Goal: Task Accomplishment & Management: Manage account settings

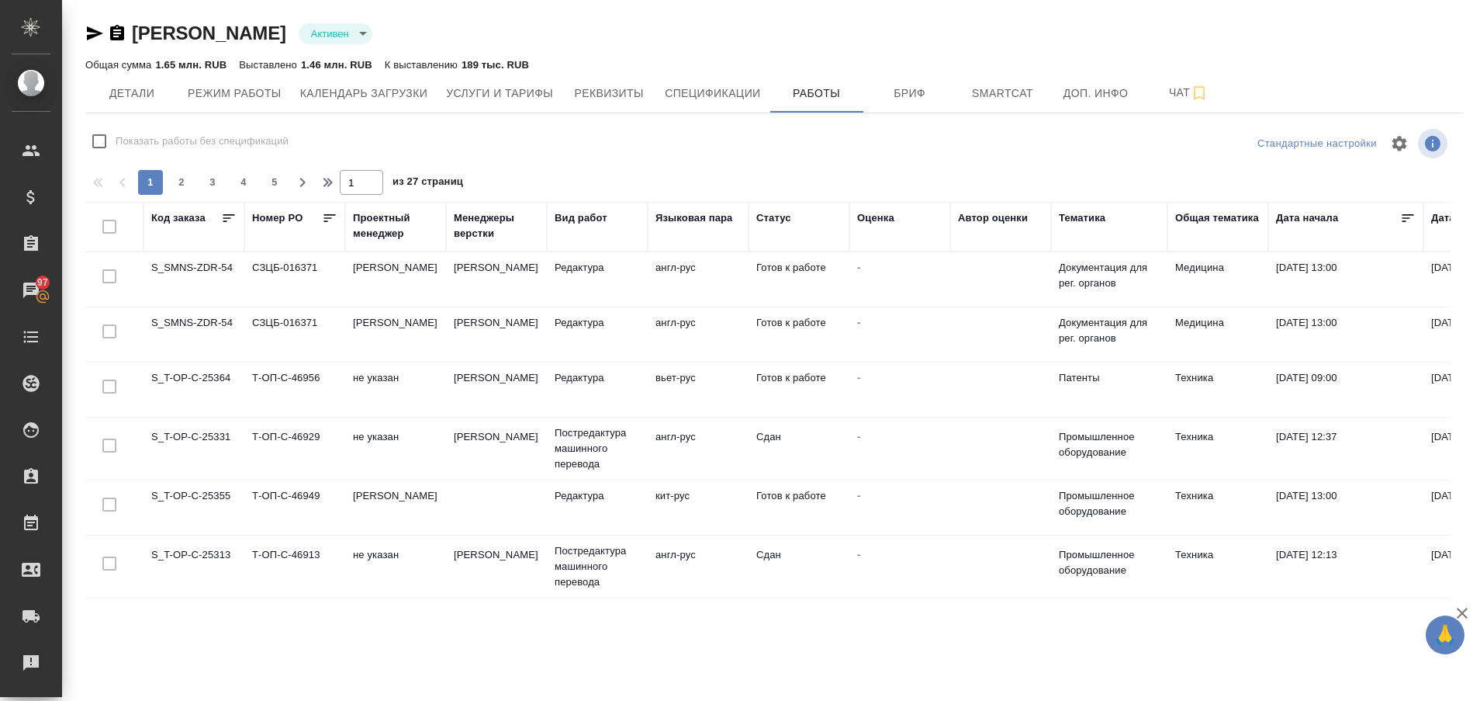
click at [209, 500] on td "S_T-OP-C-25355" at bounding box center [194, 507] width 101 height 54
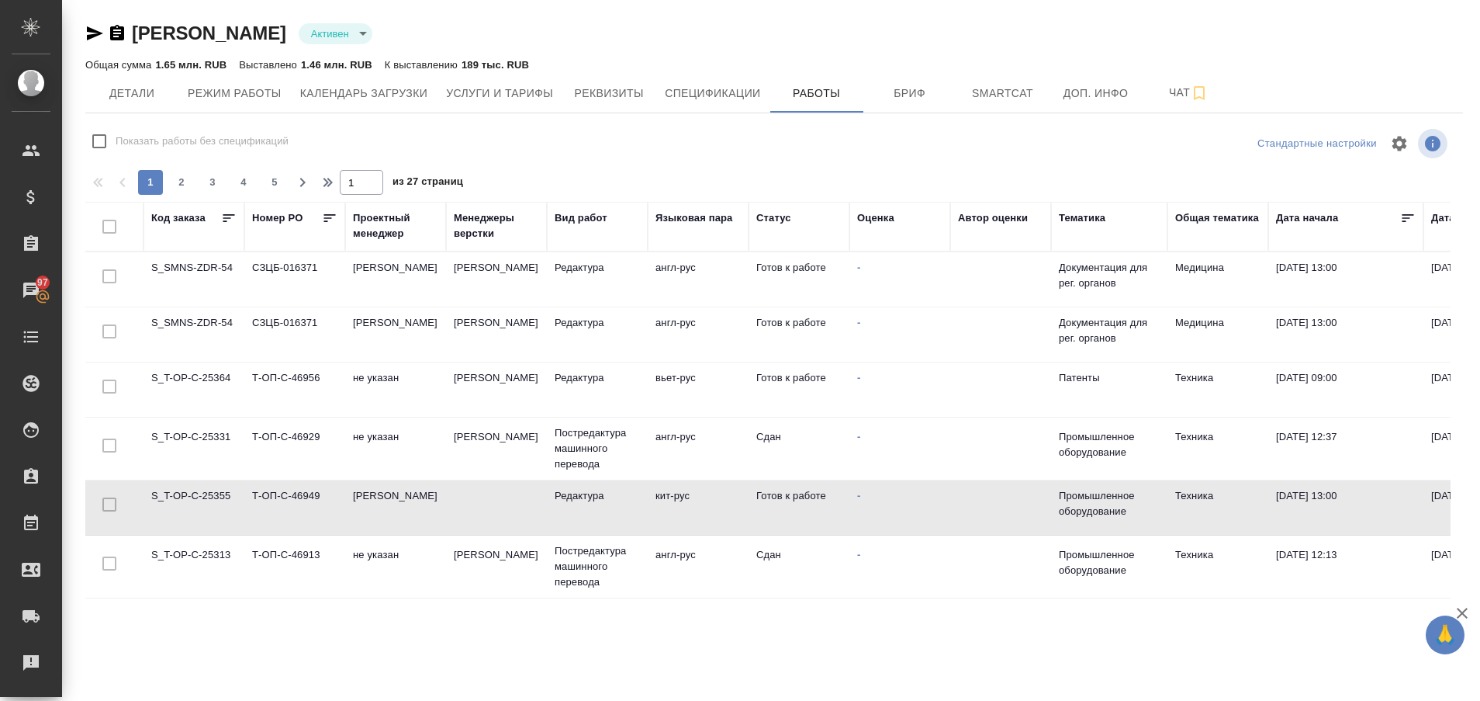
click at [209, 500] on td "S_T-OP-C-25355" at bounding box center [194, 507] width 101 height 54
click at [187, 493] on td "S_T-OP-C-25355" at bounding box center [194, 507] width 101 height 54
click at [31, 666] on div "Рекламации" at bounding box center [11, 662] width 39 height 23
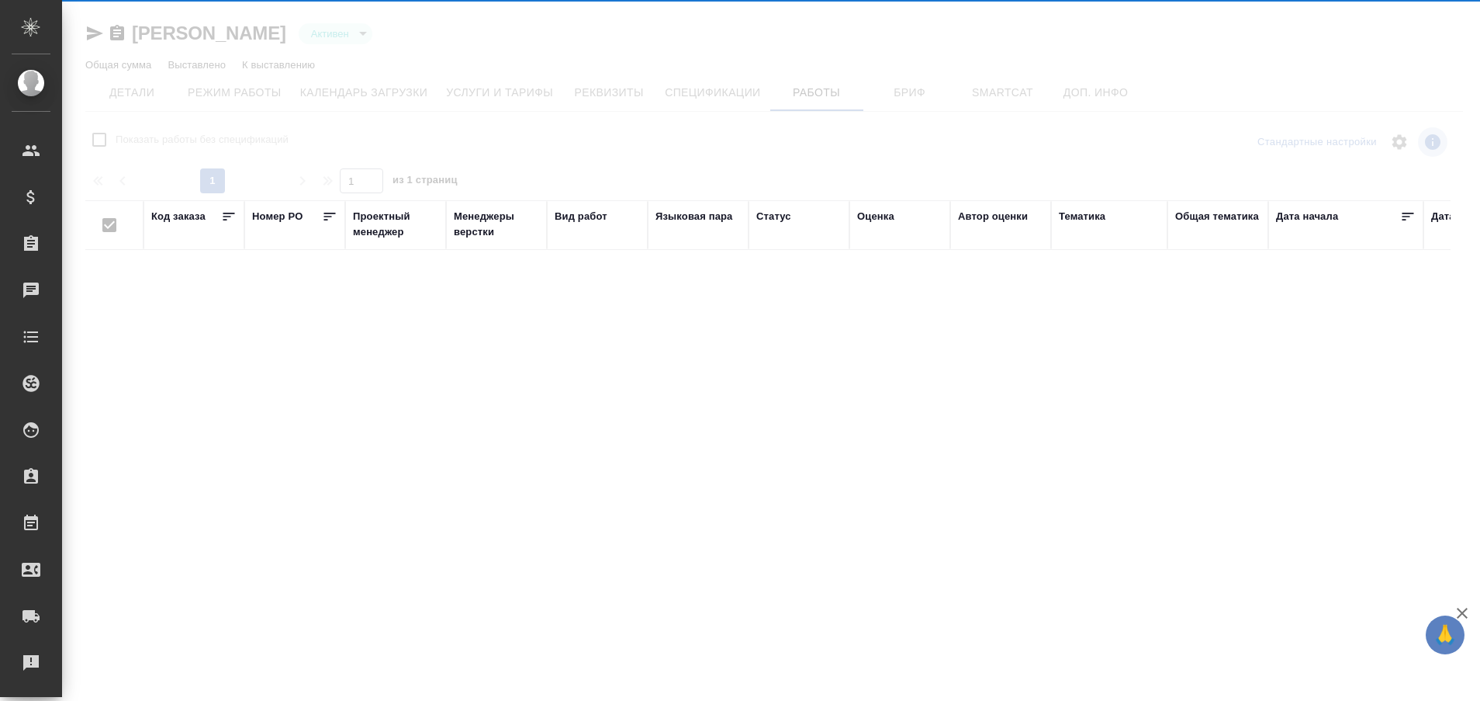
type input "active"
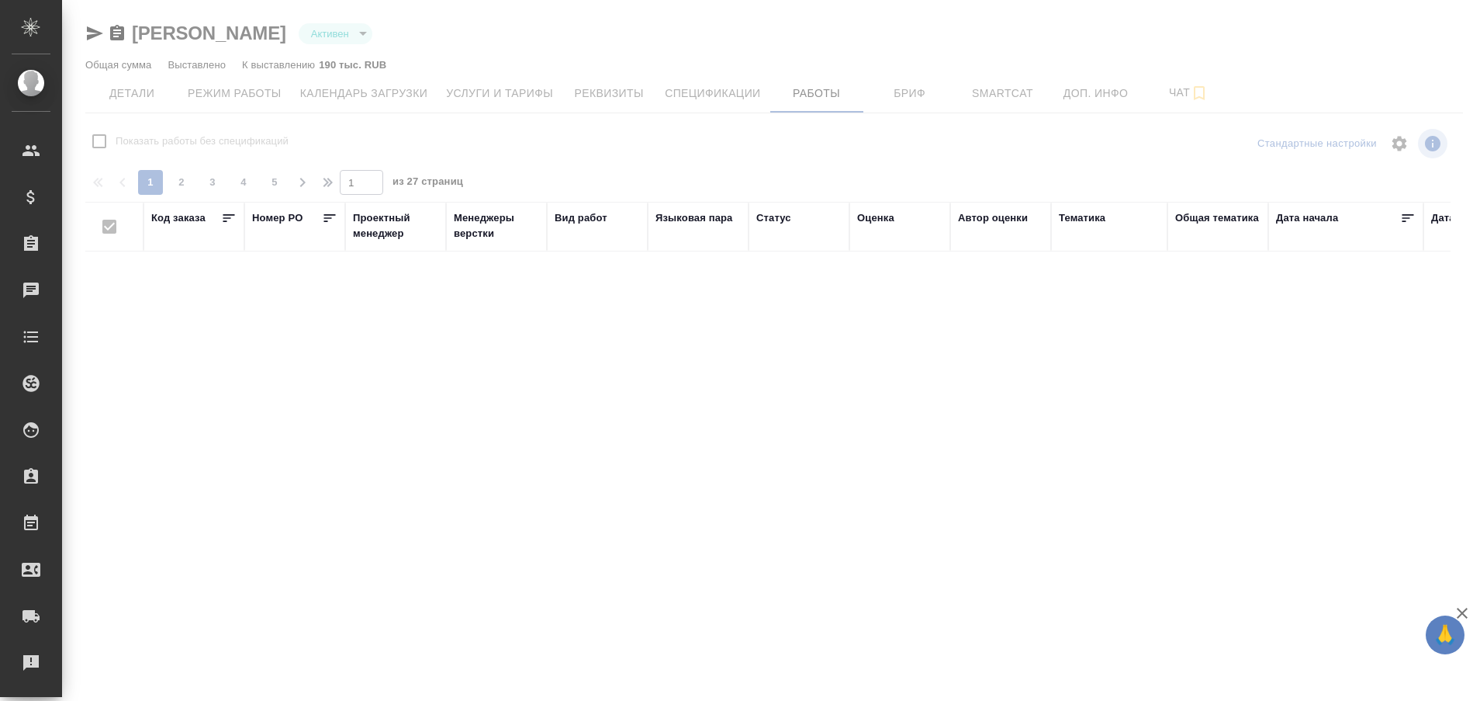
checkbox input "false"
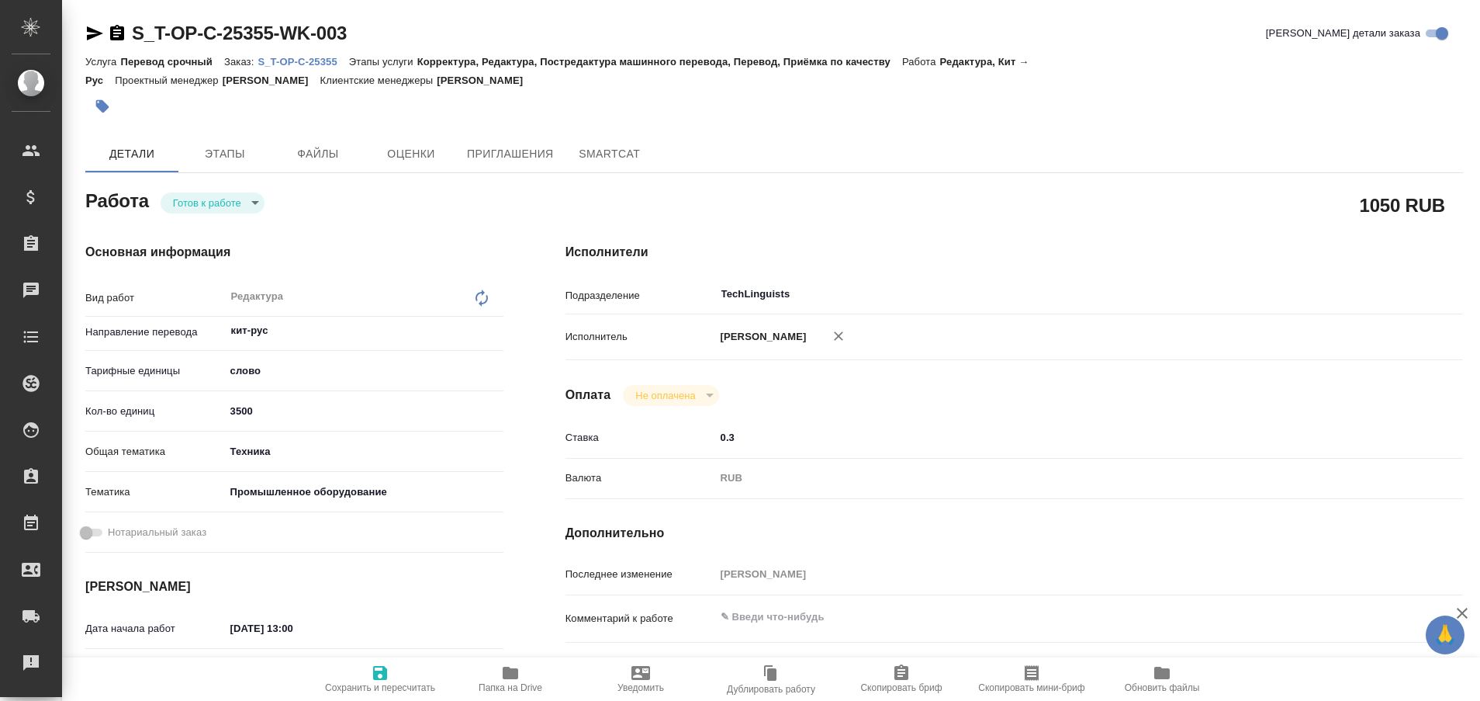
type textarea "x"
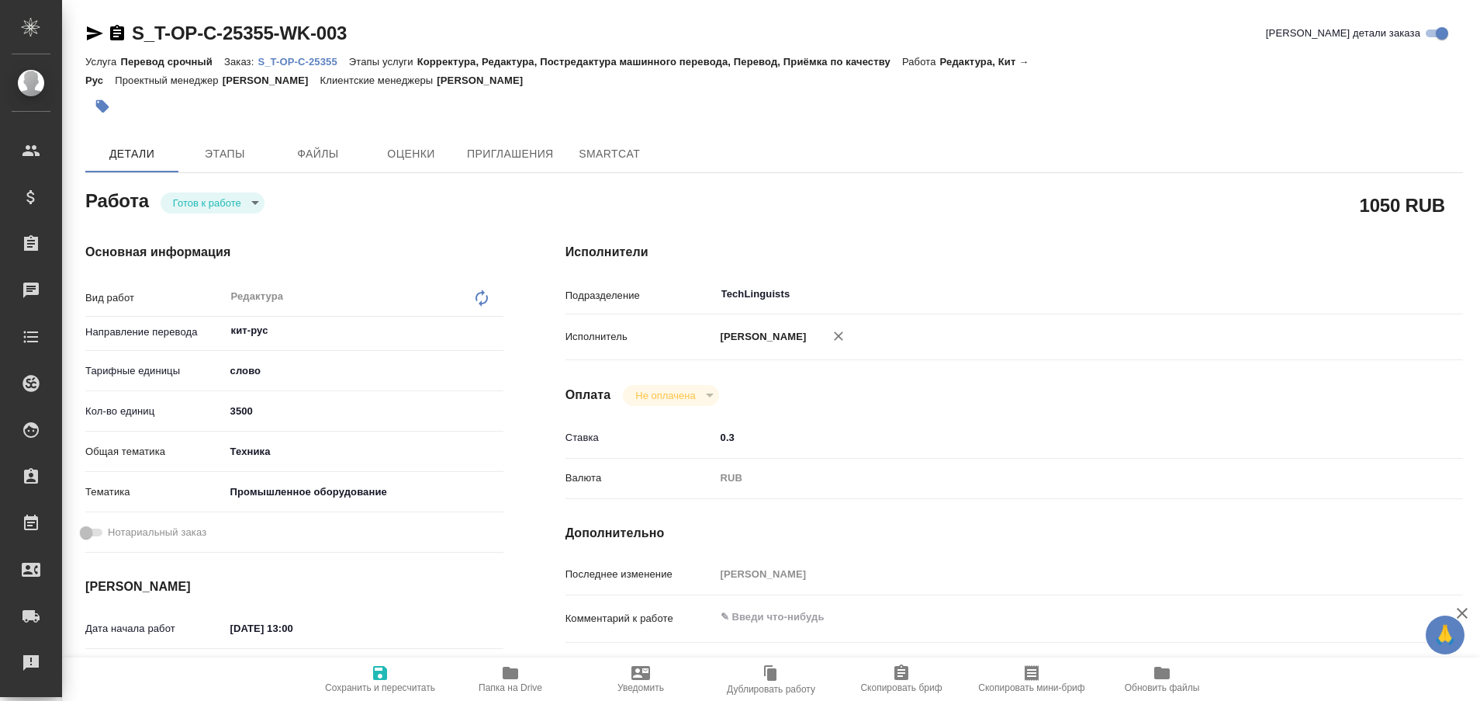
type textarea "x"
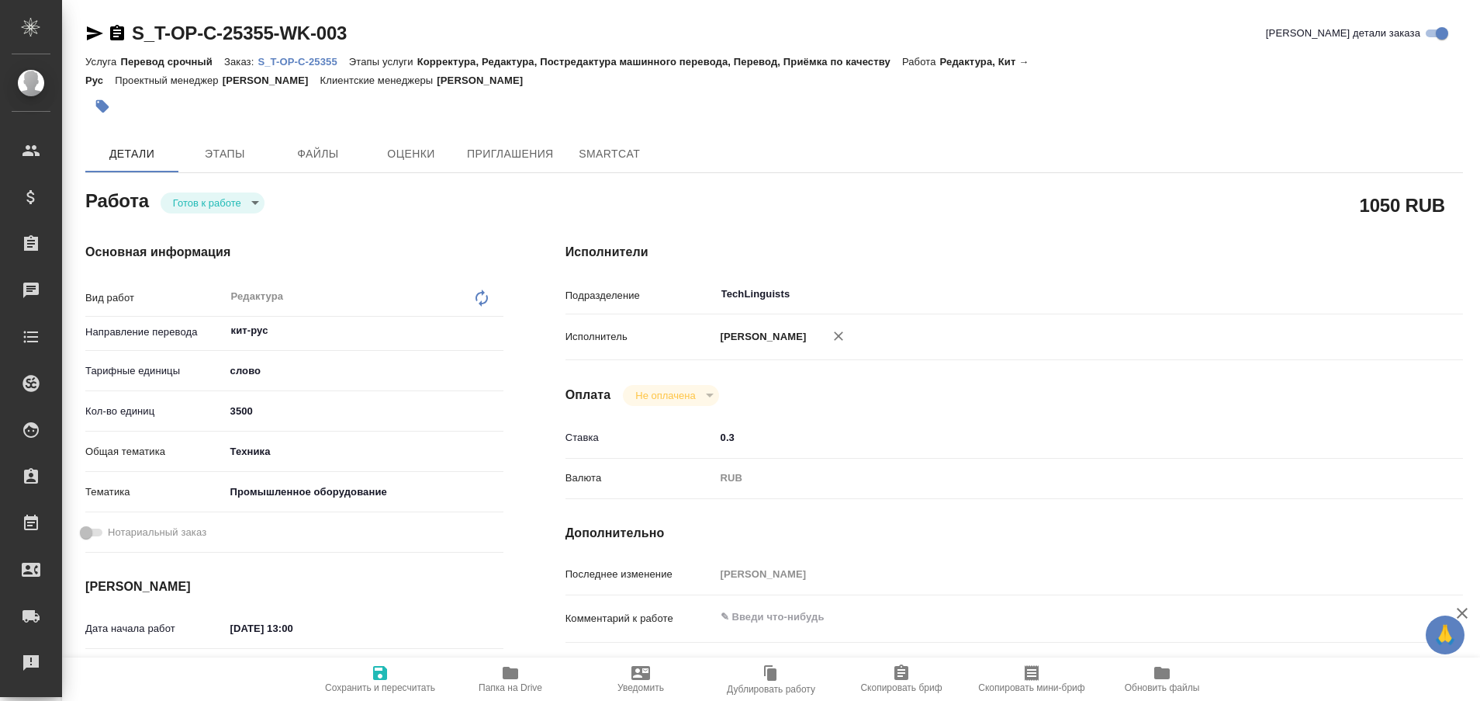
click at [312, 65] on p "S_T-OP-C-25355" at bounding box center [303, 62] width 91 height 12
type textarea "x"
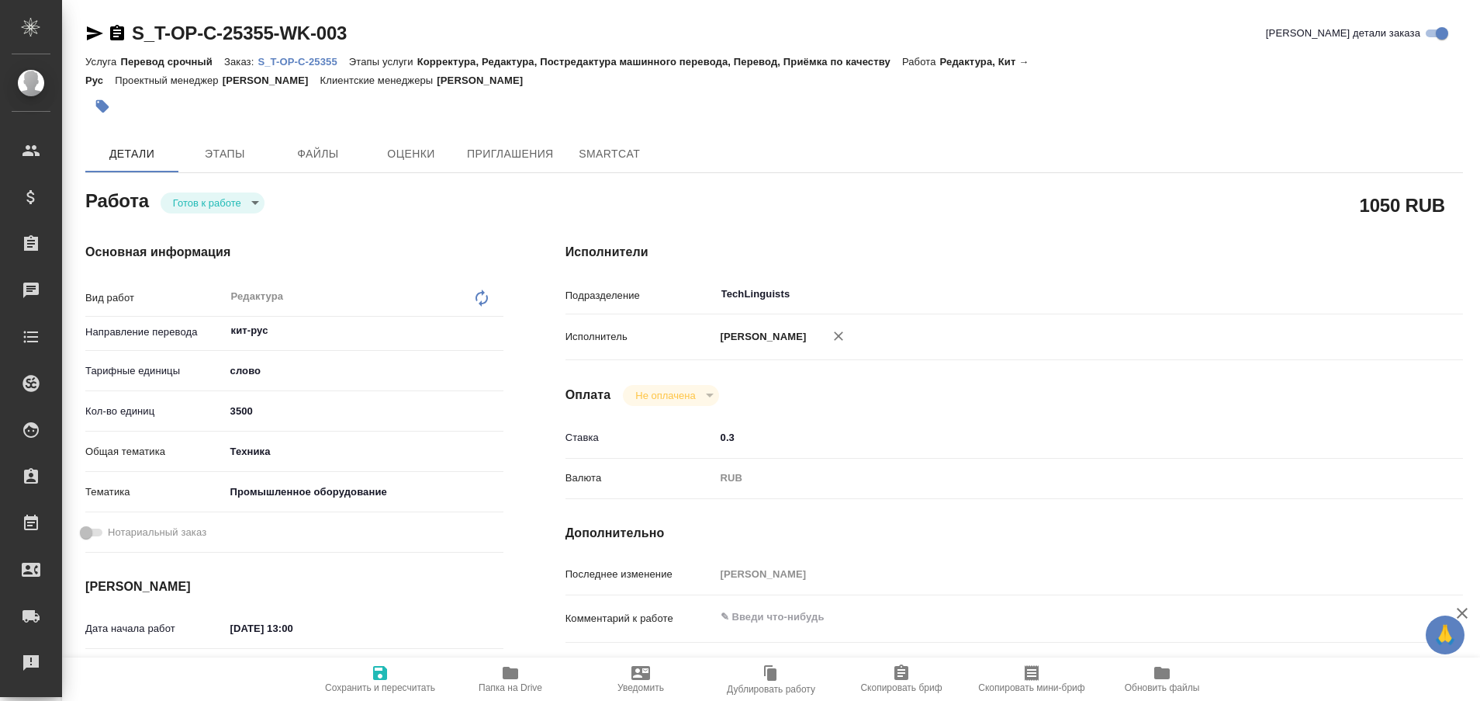
type textarea "x"
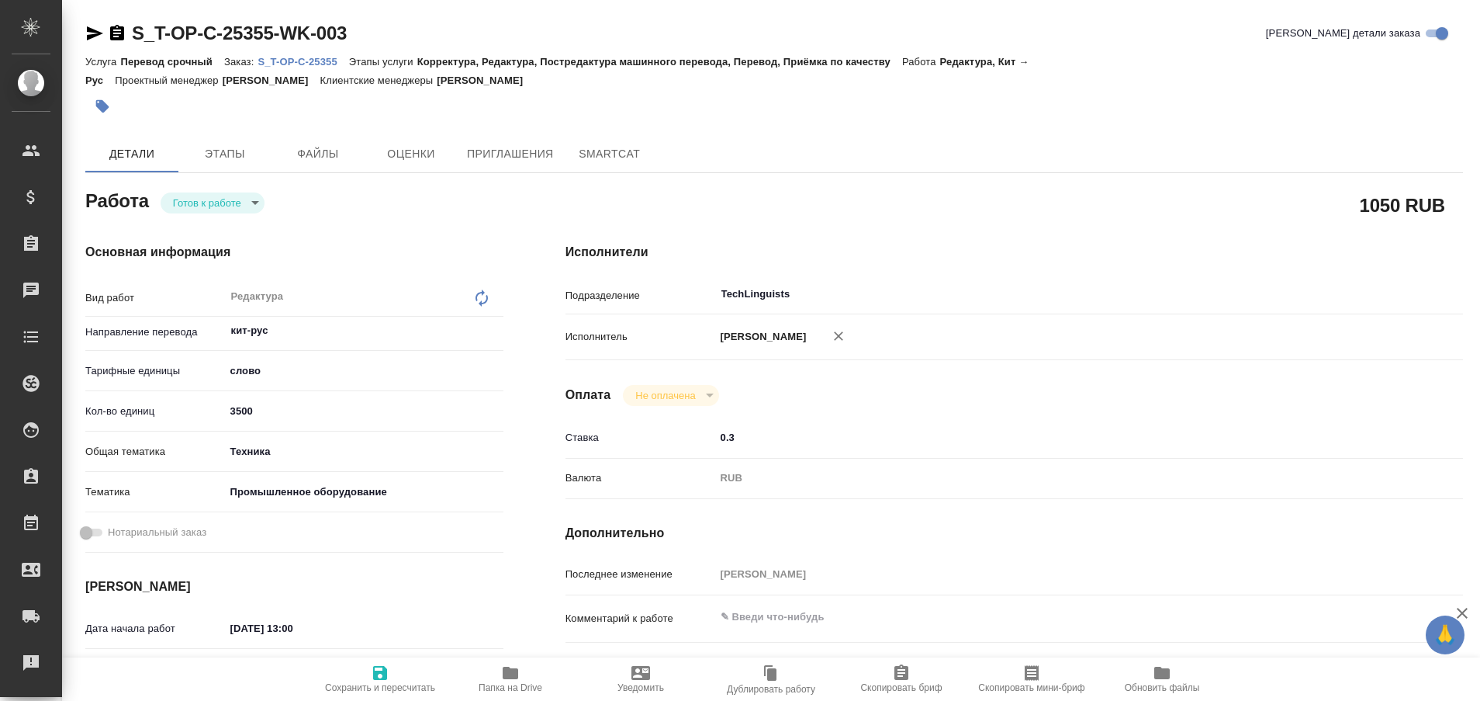
type textarea "x"
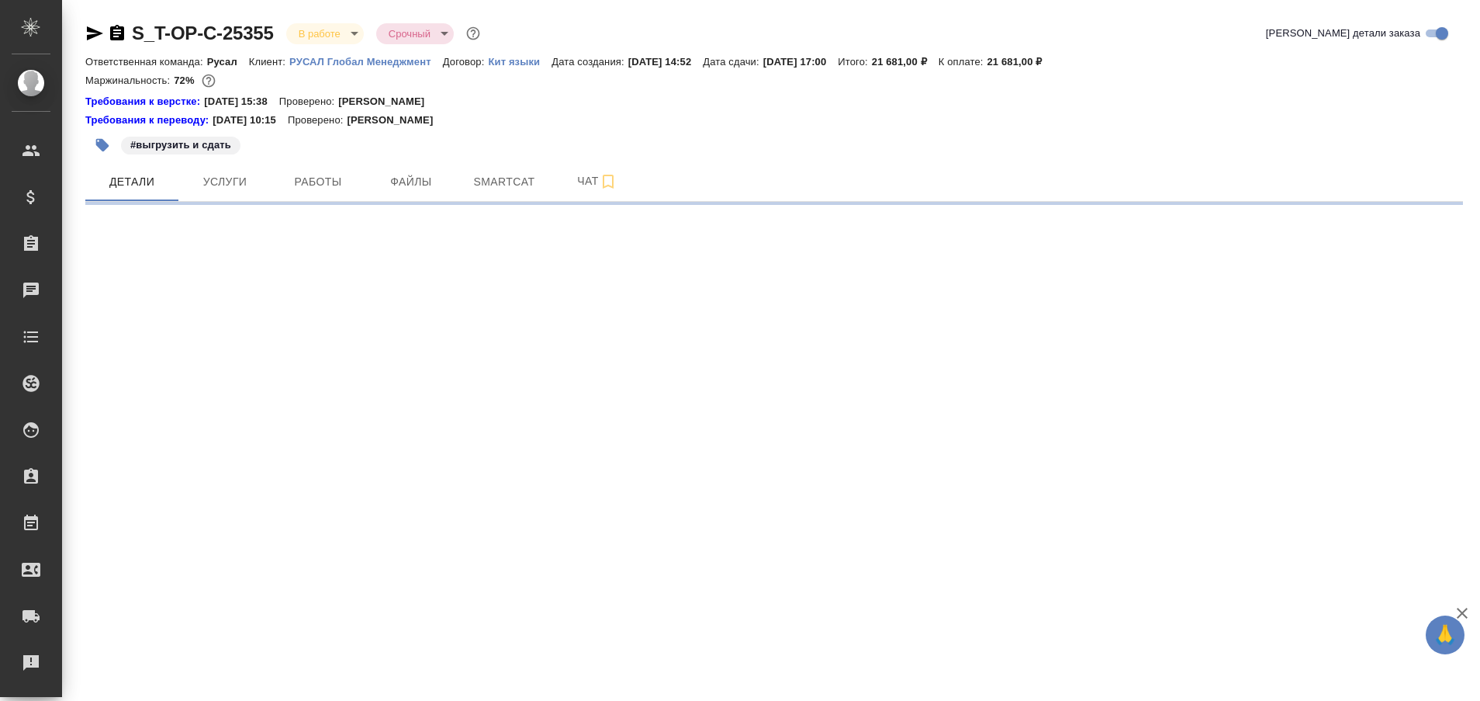
select select "RU"
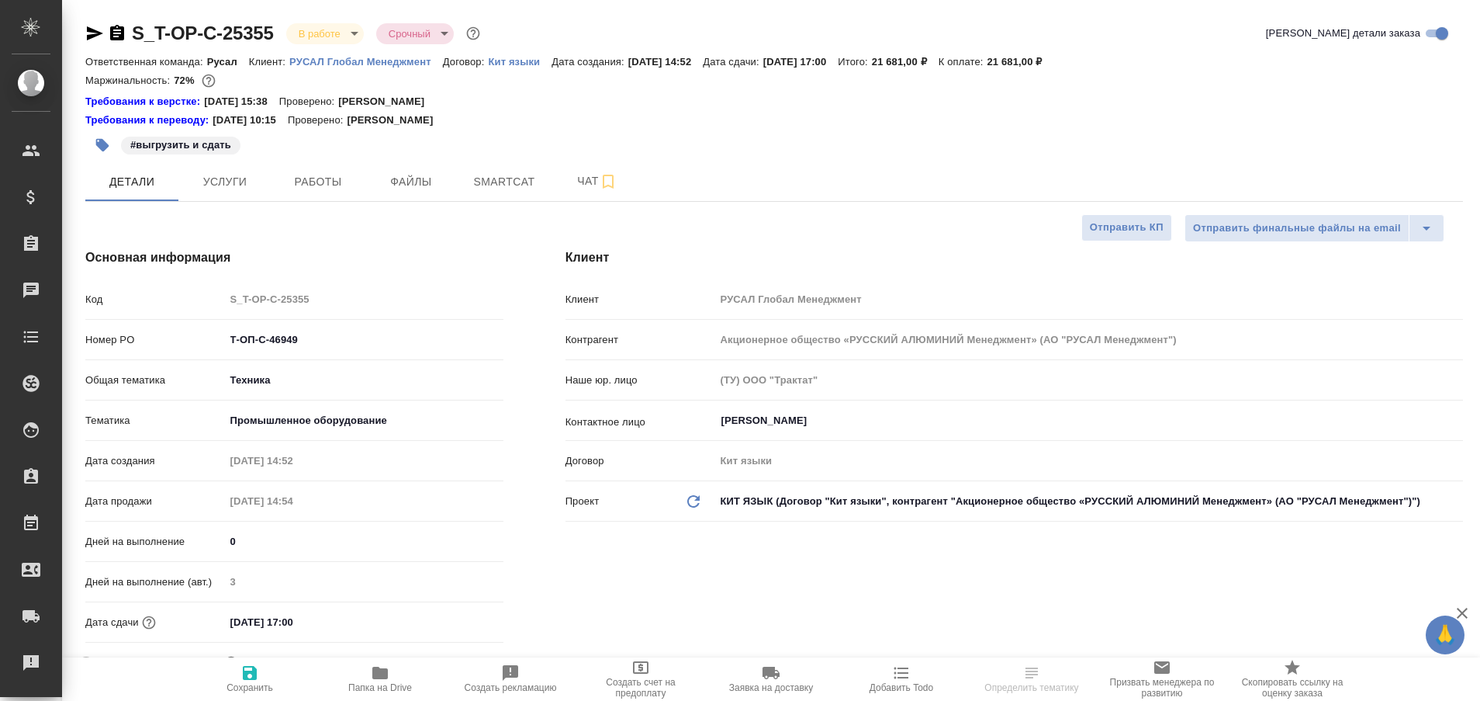
type textarea "x"
type input "[PERSON_NAME]"
type textarea "x"
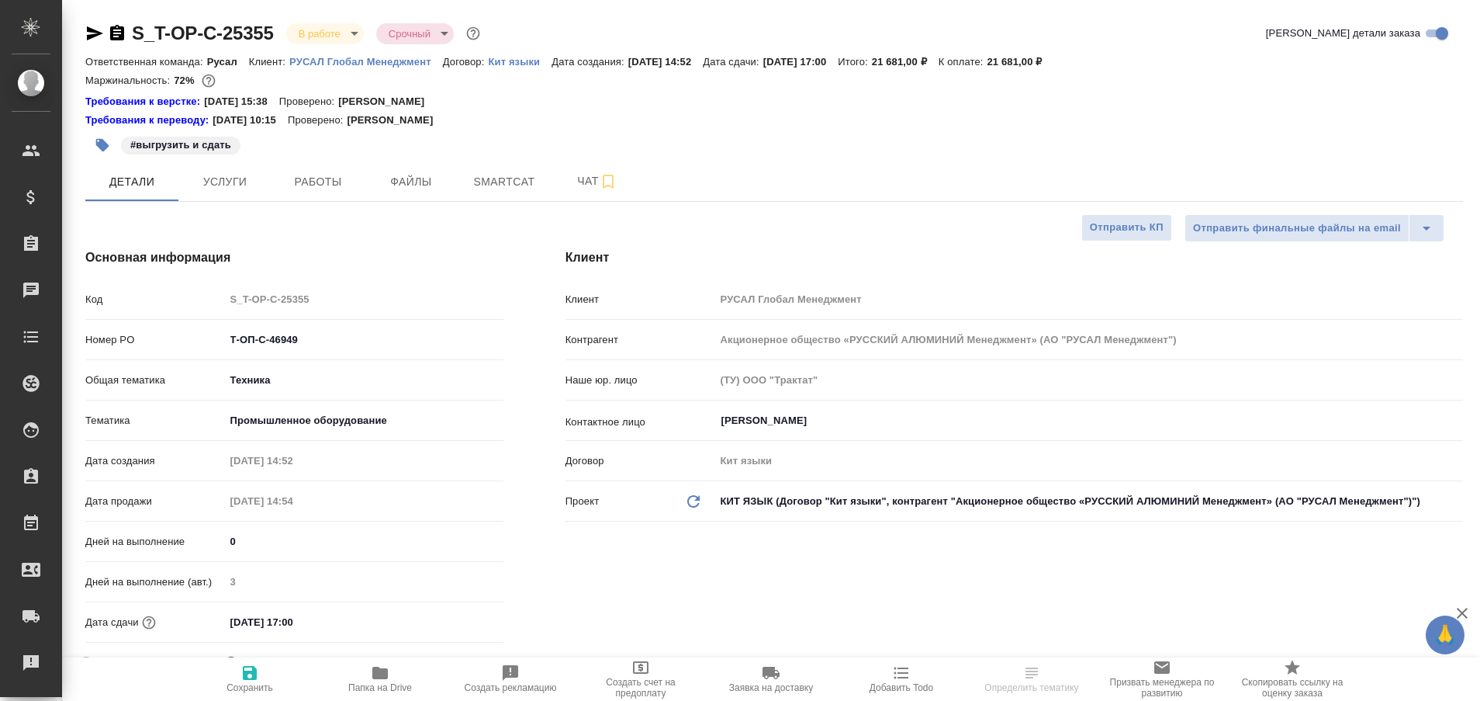
type textarea "x"
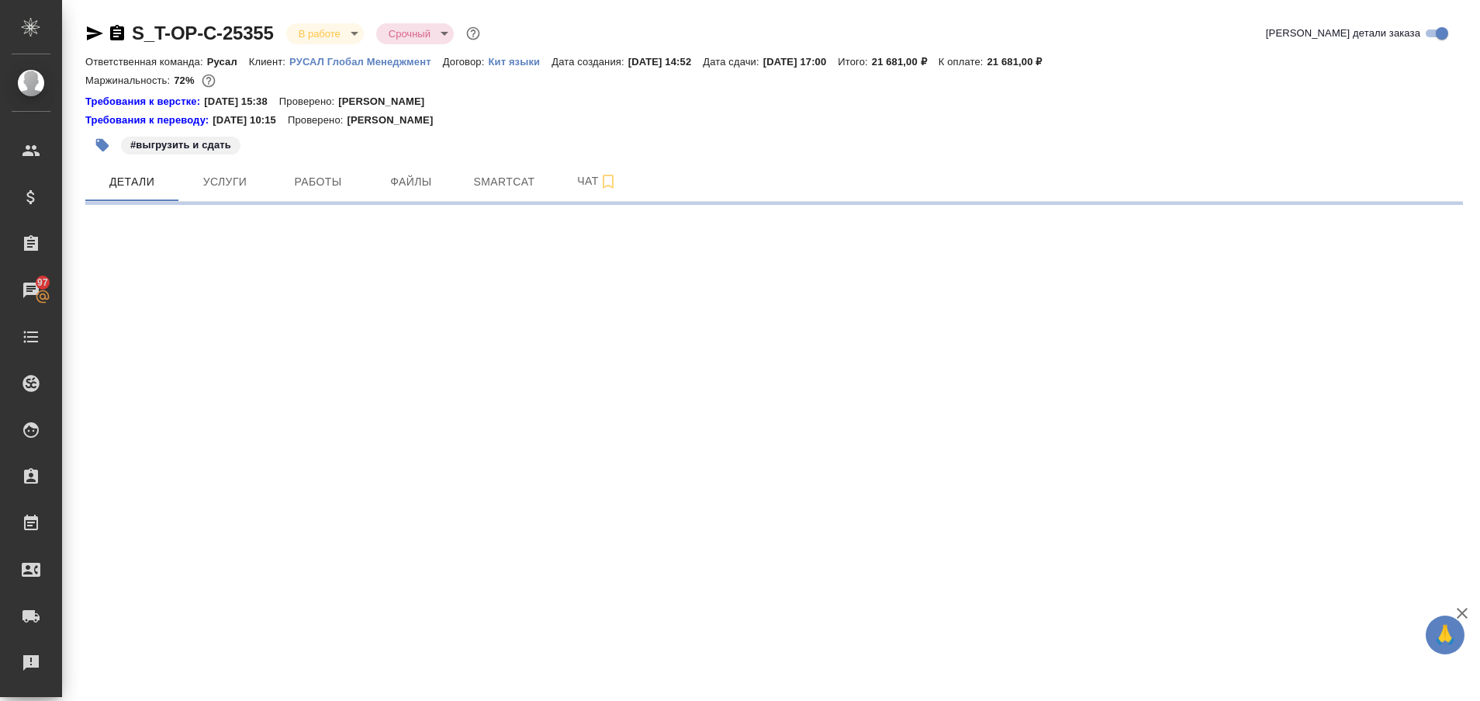
select select "RU"
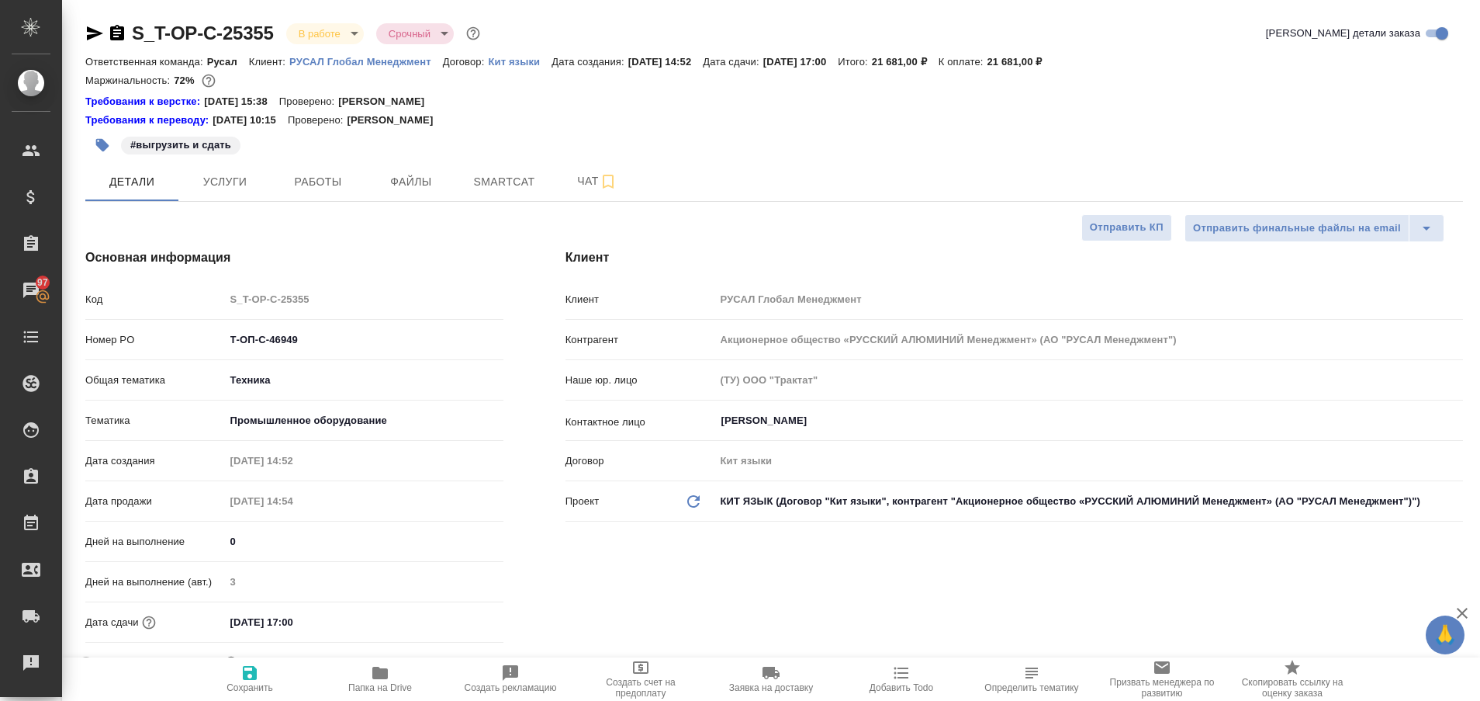
type textarea "x"
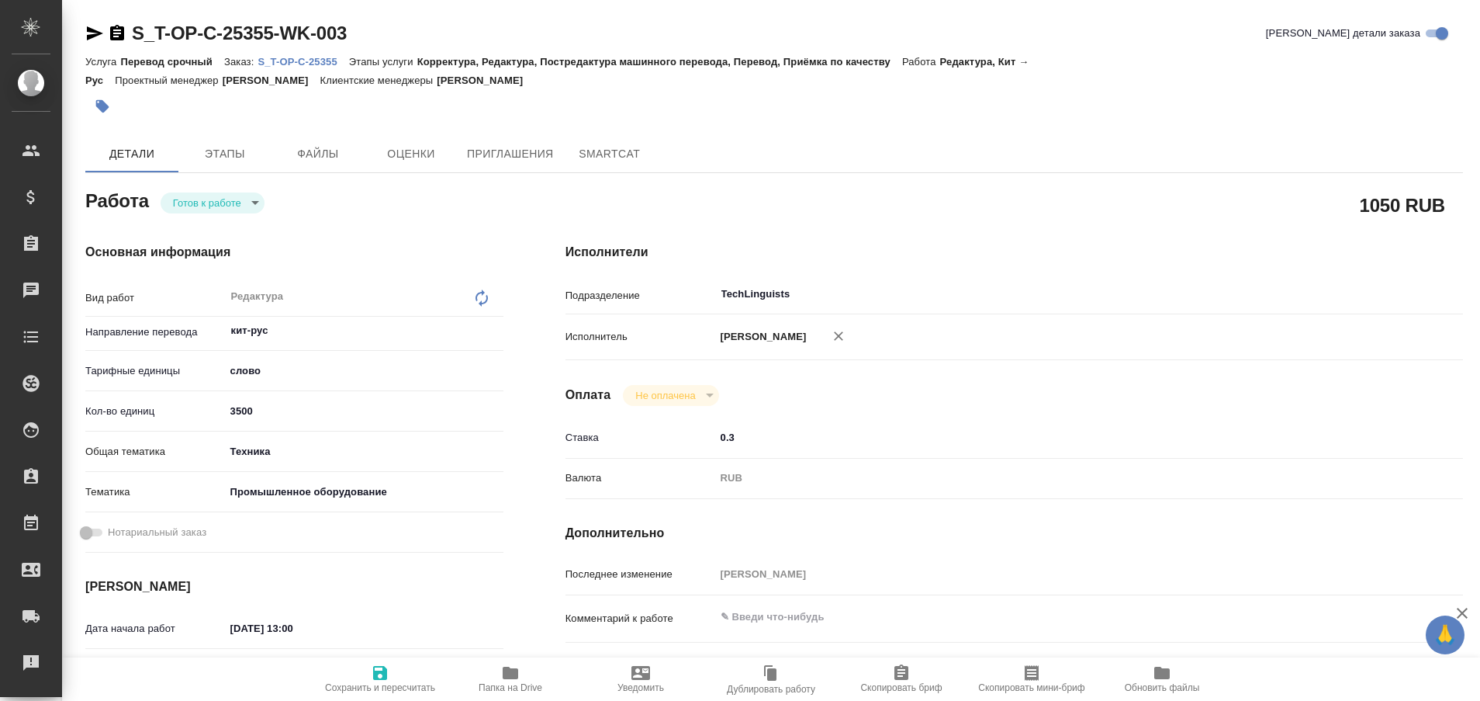
type textarea "x"
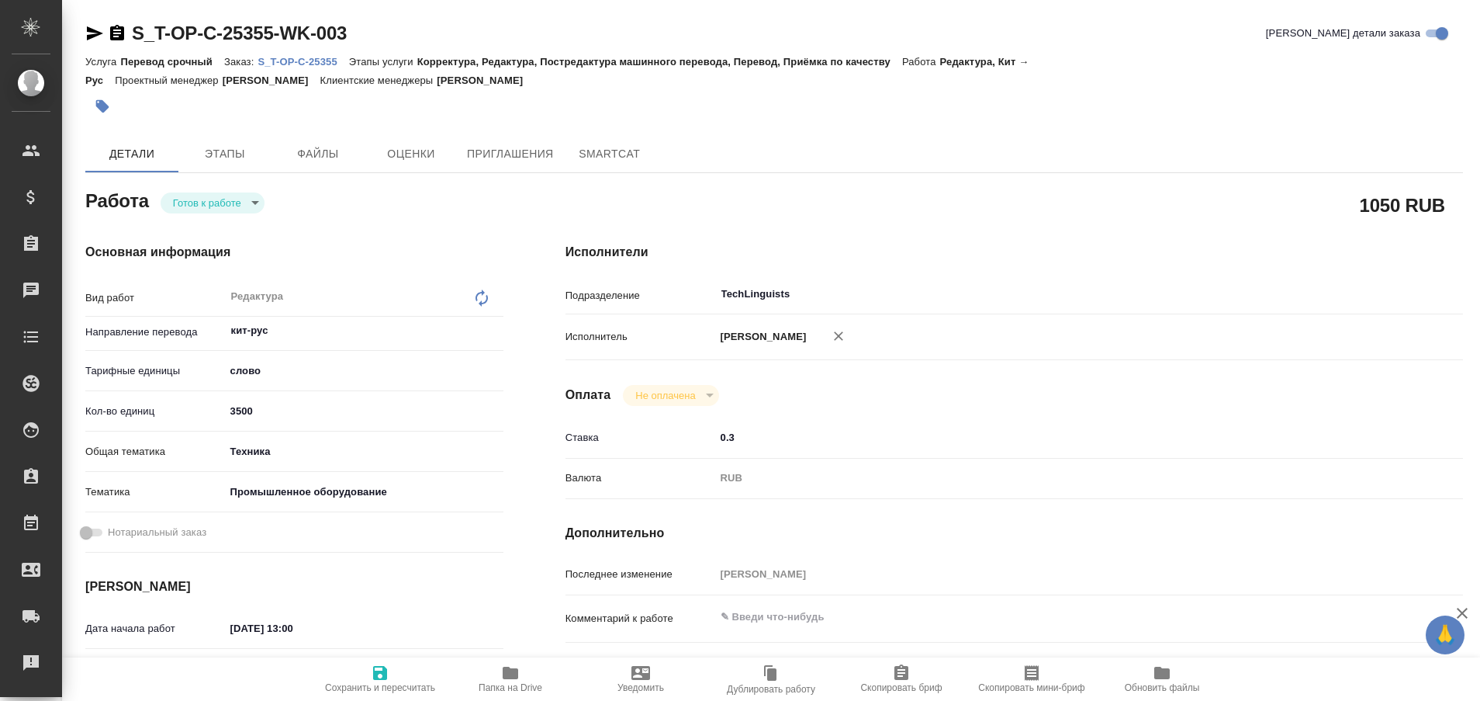
type textarea "x"
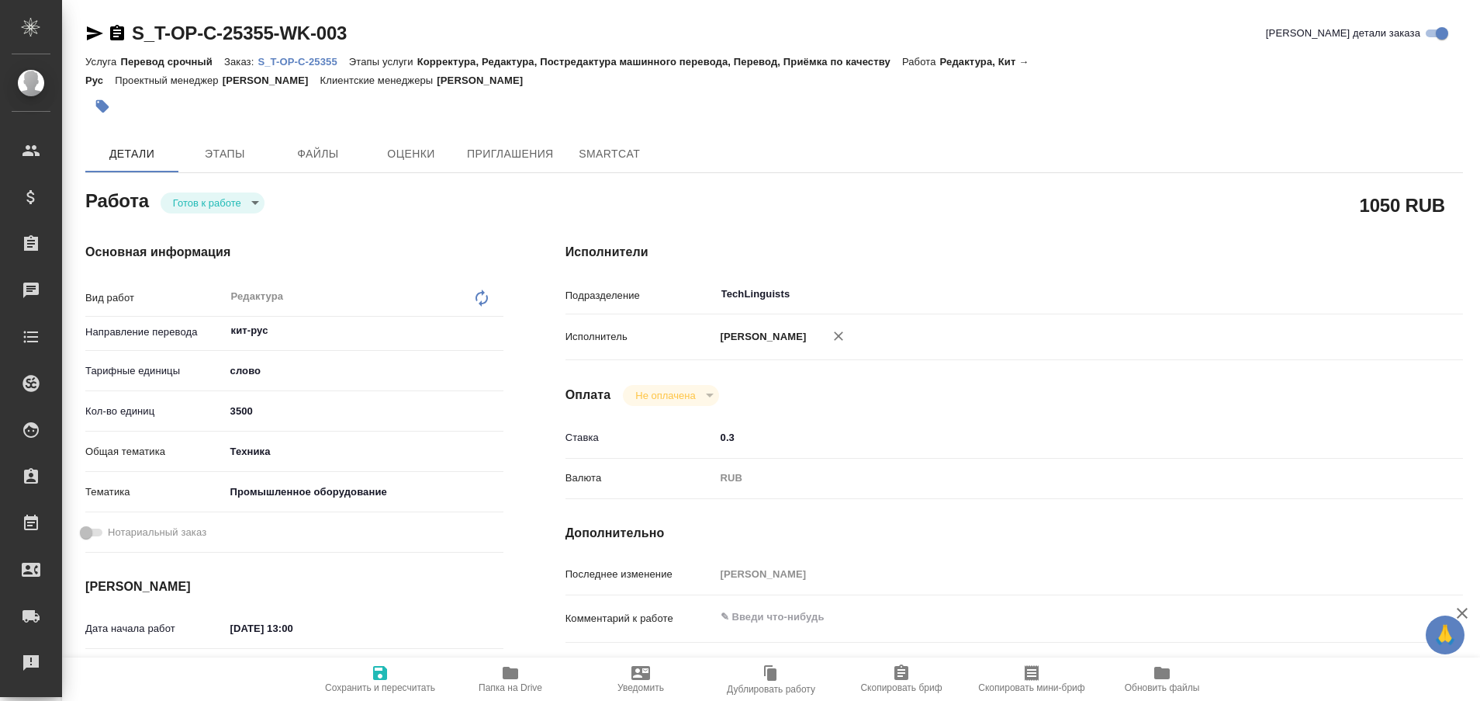
type textarea "x"
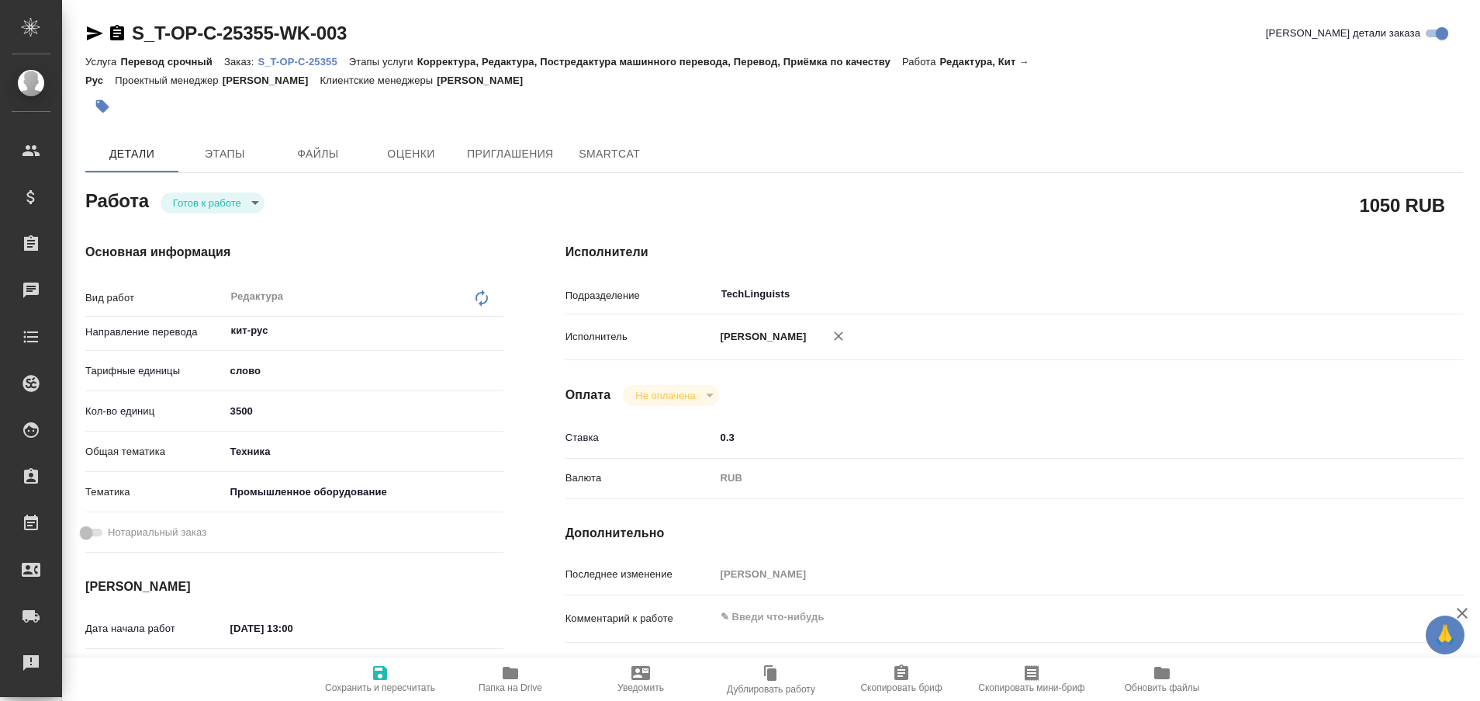
type textarea "x"
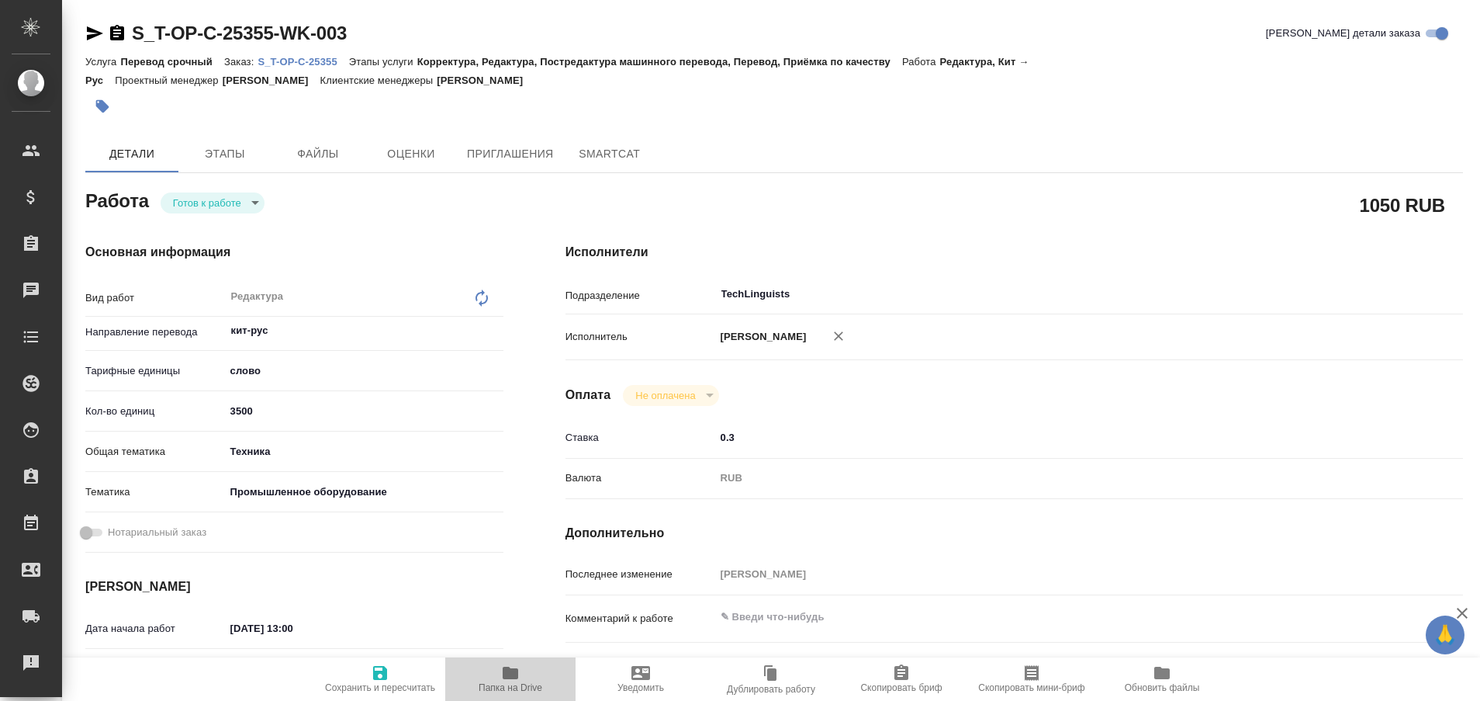
click at [511, 680] on icon "button" at bounding box center [510, 672] width 19 height 19
click at [255, 202] on body "🙏 .cls-1 fill:#fff; AWATERA Plastinina Anastasia Клиенты Спецификации Заказы 97…" at bounding box center [740, 350] width 1480 height 701
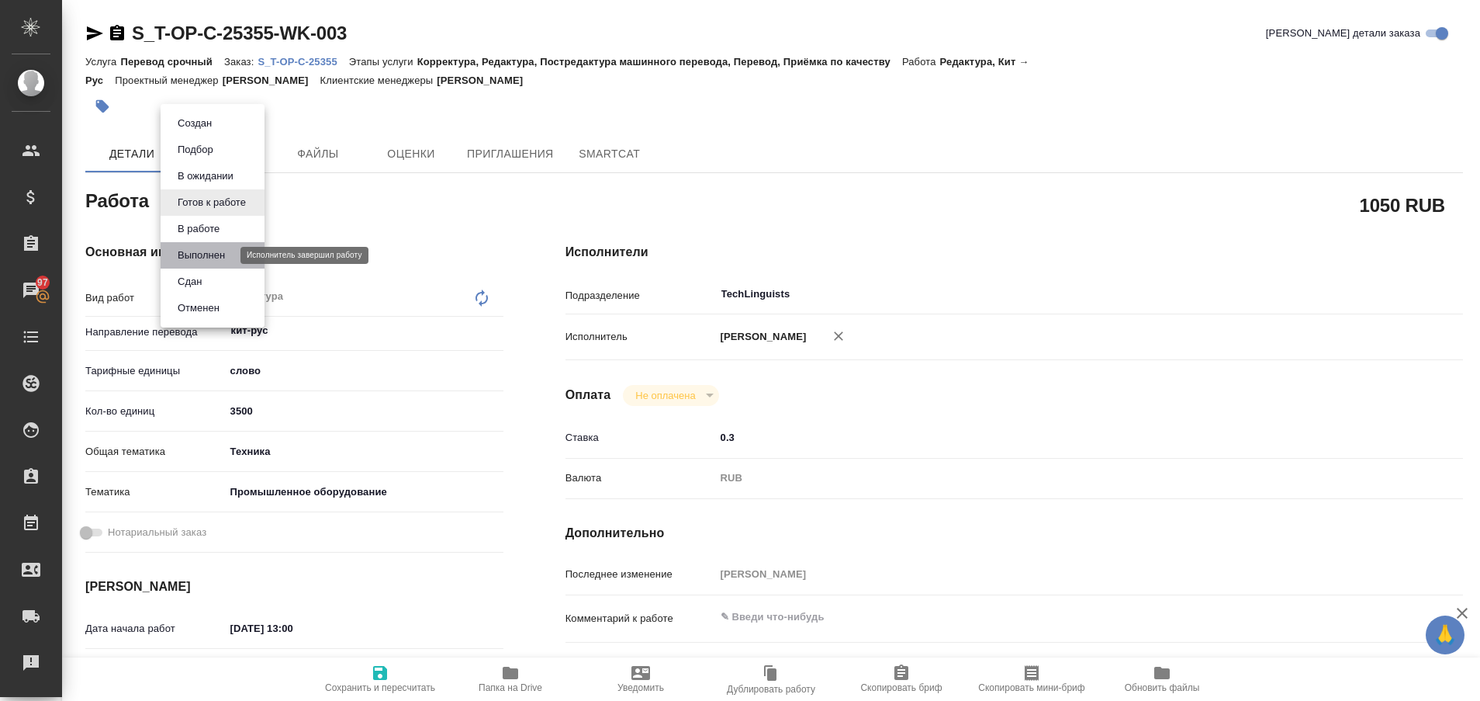
click at [227, 251] on button "Выполнен" at bounding box center [201, 255] width 57 height 17
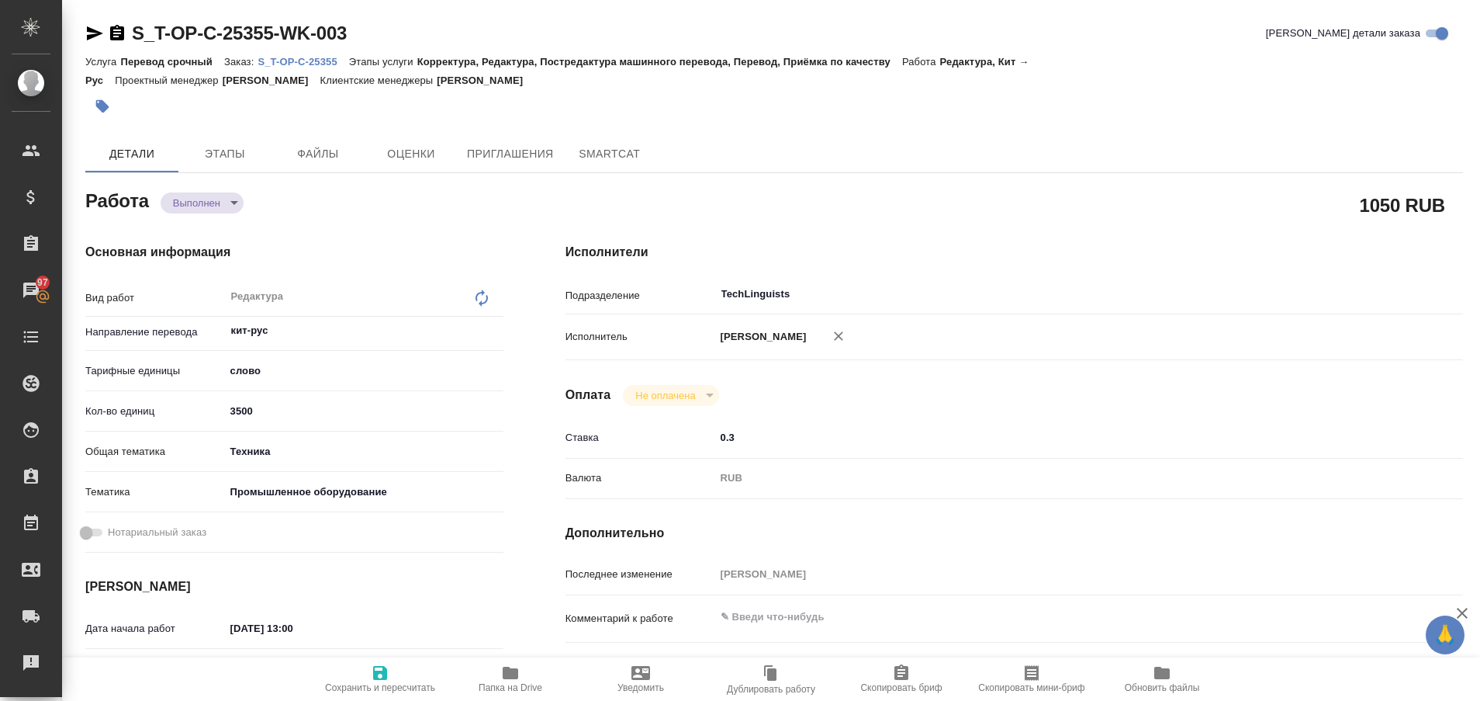
type textarea "x"
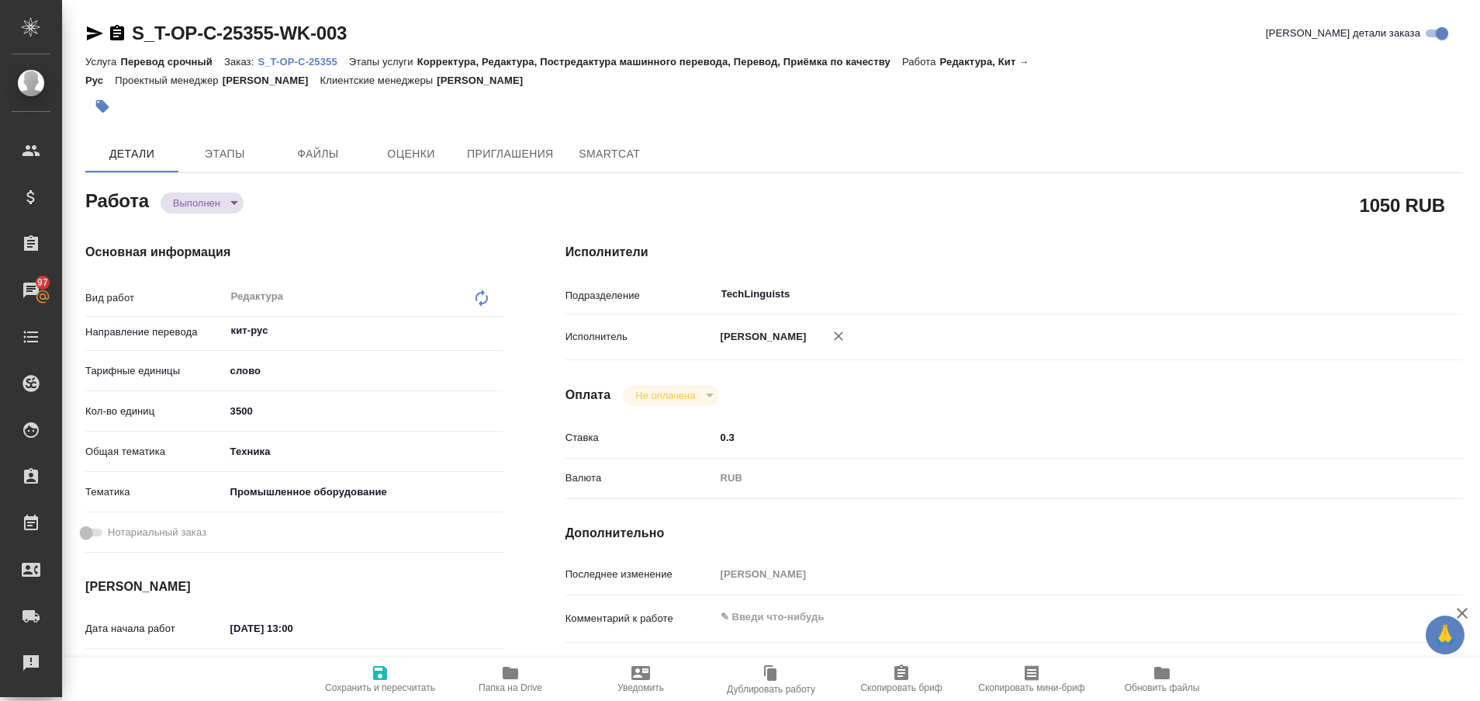
type textarea "x"
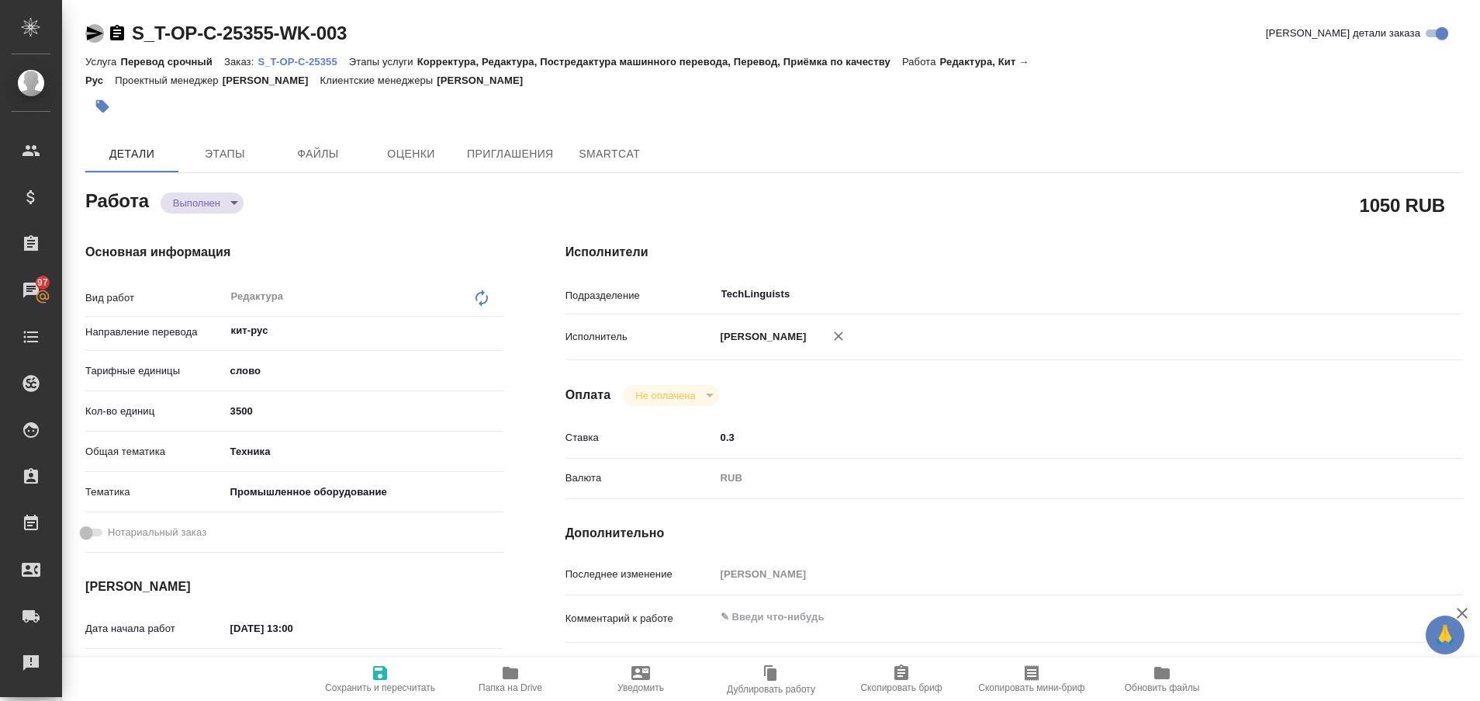
click at [94, 33] on icon "button" at bounding box center [94, 33] width 19 height 19
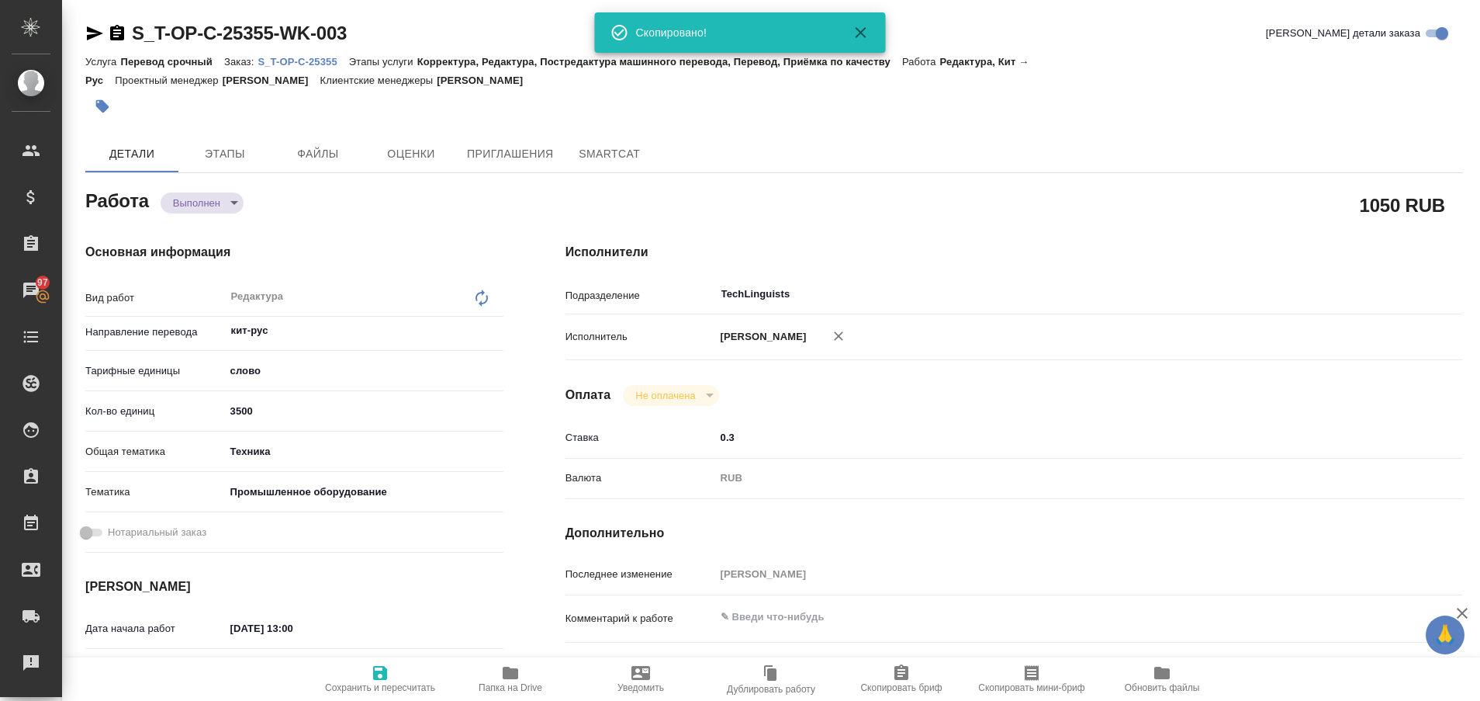
type textarea "x"
